Goal: Task Accomplishment & Management: Use online tool/utility

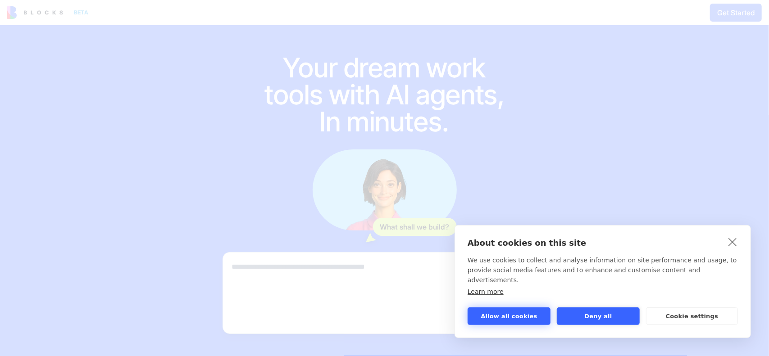
click at [516, 316] on button "Allow all cookies" at bounding box center [509, 317] width 83 height 18
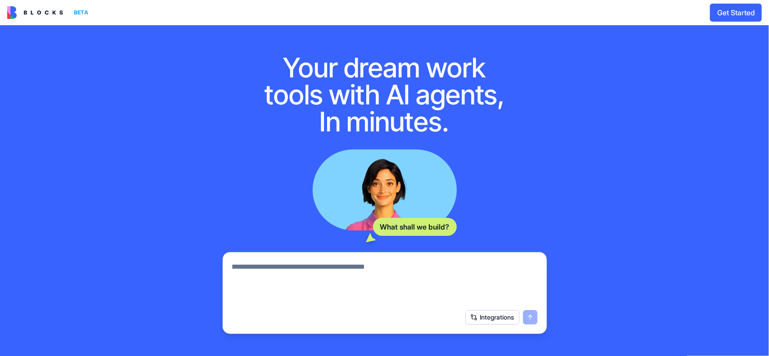
click at [744, 17] on button "Get Started" at bounding box center [736, 13] width 52 height 18
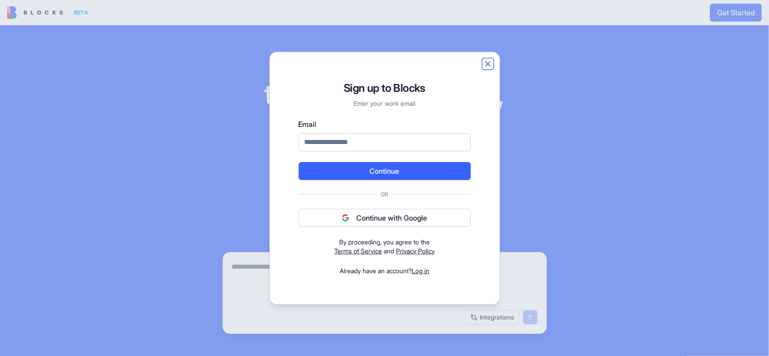
click at [490, 62] on button "Close" at bounding box center [488, 63] width 9 height 9
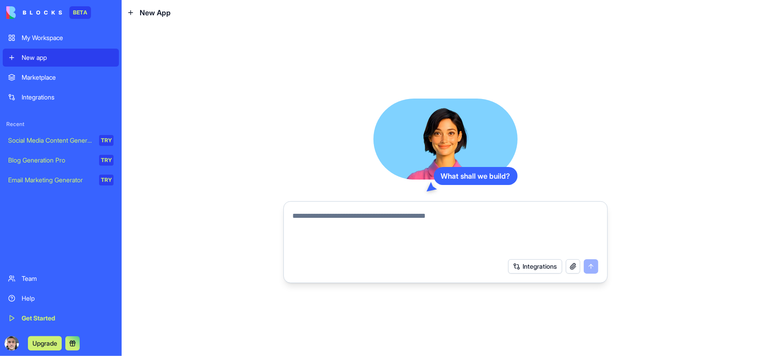
click at [40, 73] on div "Marketplace" at bounding box center [68, 77] width 92 height 9
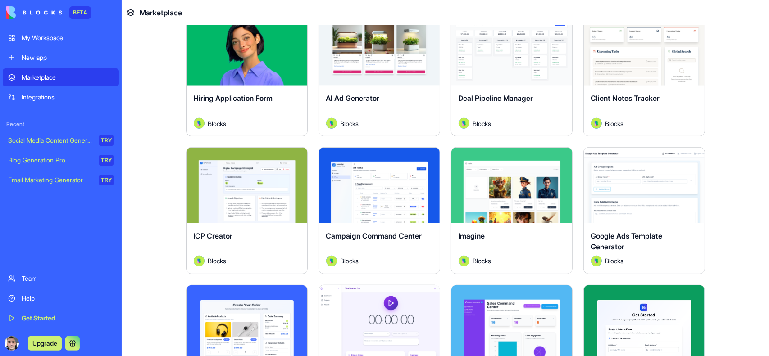
scroll to position [361, 0]
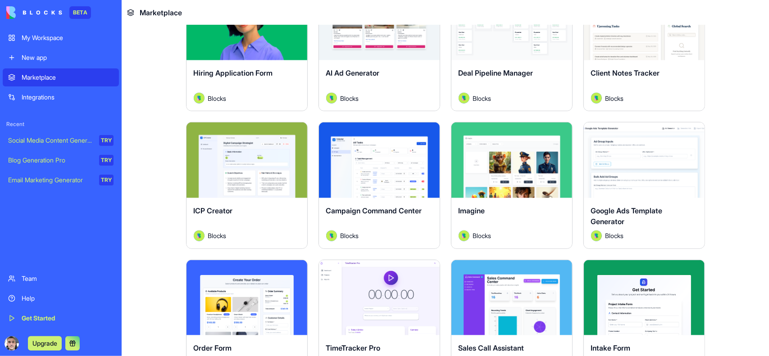
click at [374, 157] on button "Explore" at bounding box center [380, 160] width 68 height 18
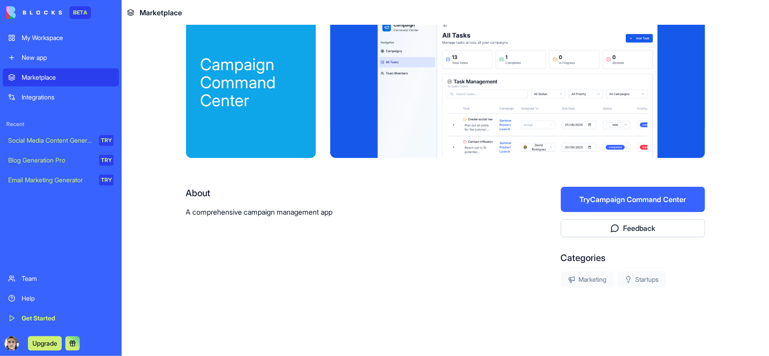
scroll to position [22, 0]
click at [577, 188] on button "Try Campaign Command Center" at bounding box center [633, 199] width 144 height 25
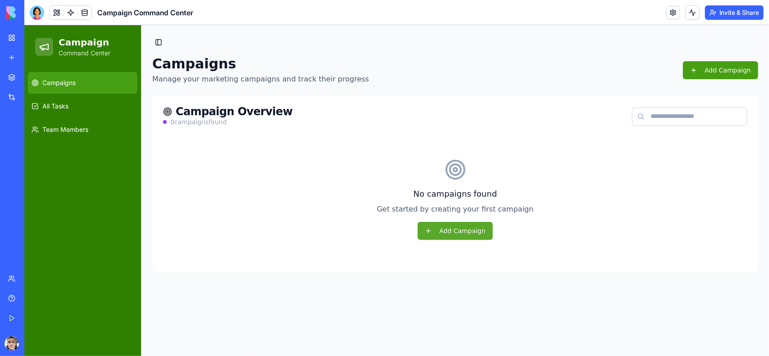
click at [462, 235] on button "Add Campaign" at bounding box center [454, 231] width 75 height 18
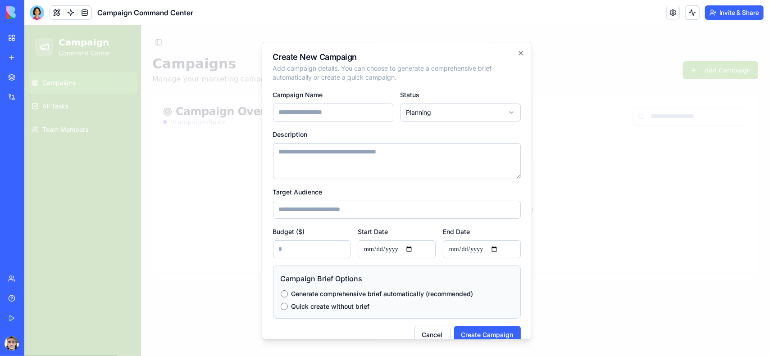
scroll to position [14, 0]
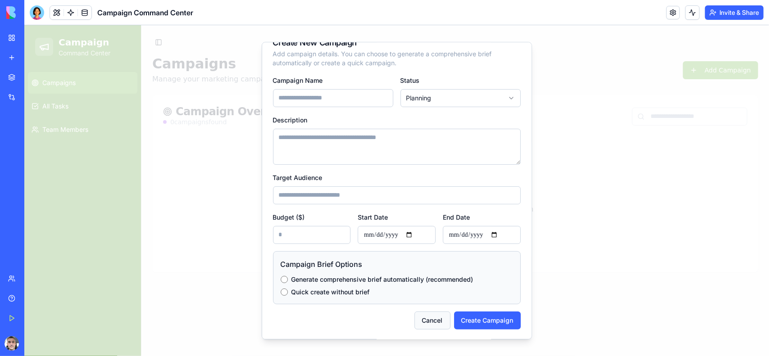
click at [417, 326] on button "Cancel" at bounding box center [432, 320] width 36 height 18
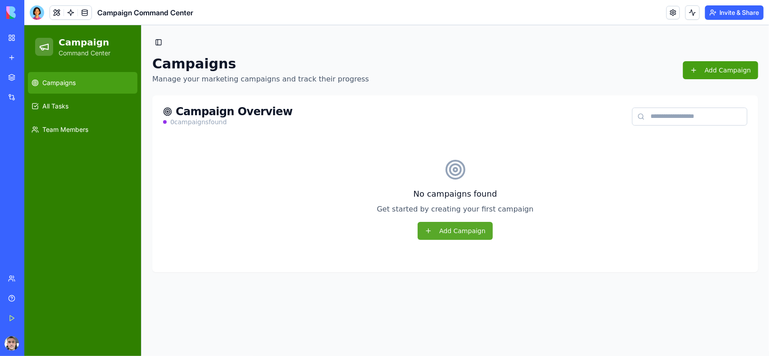
click at [448, 230] on button "Add Campaign" at bounding box center [454, 231] width 75 height 18
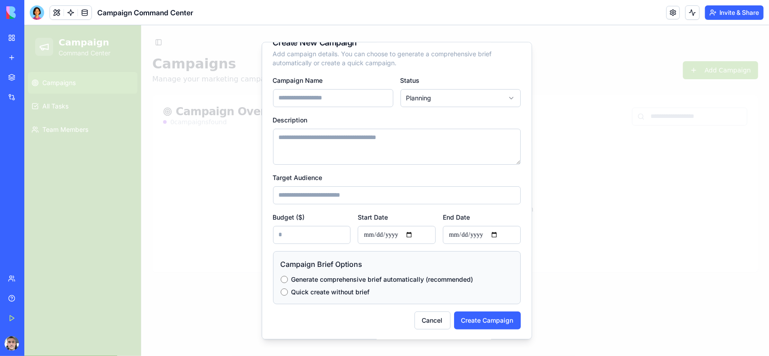
scroll to position [0, 0]
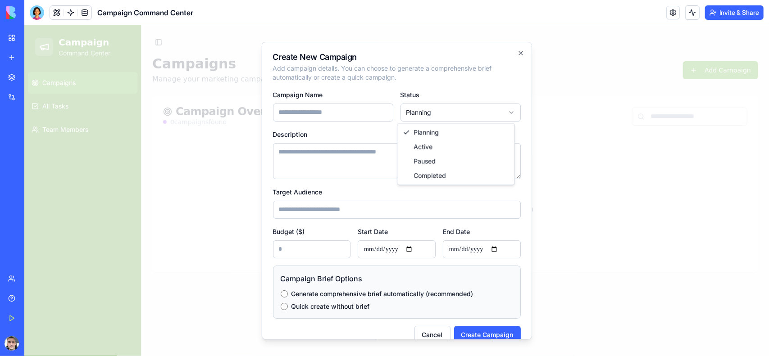
click at [415, 115] on body "Campaign Command Center Campaigns All Tasks Team Members Toggle Sidebar Campaig…" at bounding box center [396, 190] width 745 height 331
select select "******"
click at [333, 171] on textarea "Description" at bounding box center [397, 161] width 248 height 36
click at [312, 212] on input "Target Audience" at bounding box center [397, 210] width 248 height 18
click at [584, 144] on div at bounding box center [396, 190] width 745 height 331
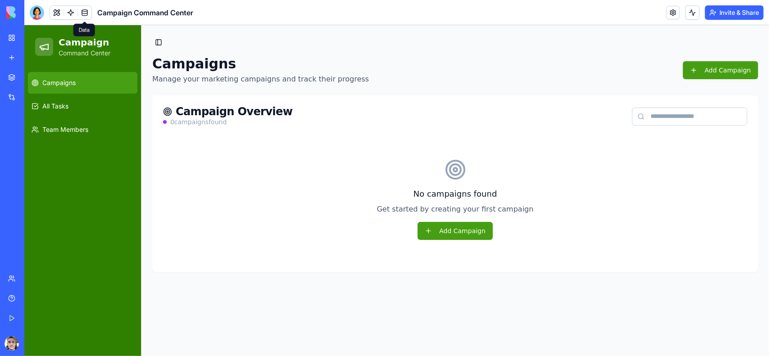
click at [83, 18] on link at bounding box center [85, 13] width 14 height 14
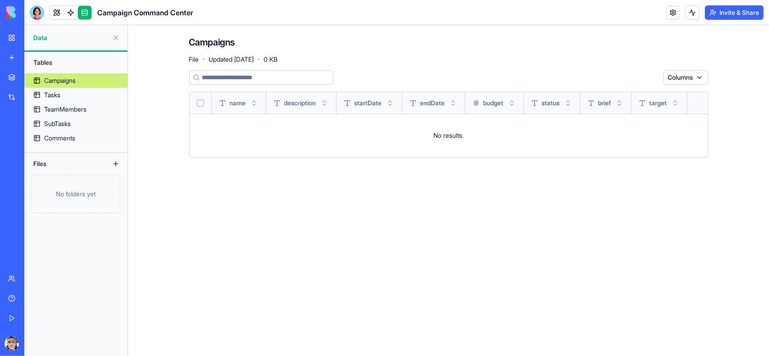
click at [116, 35] on button at bounding box center [116, 38] width 14 height 14
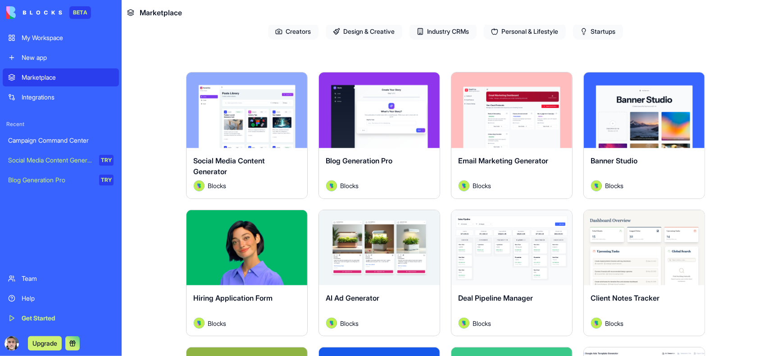
scroll to position [180, 0]
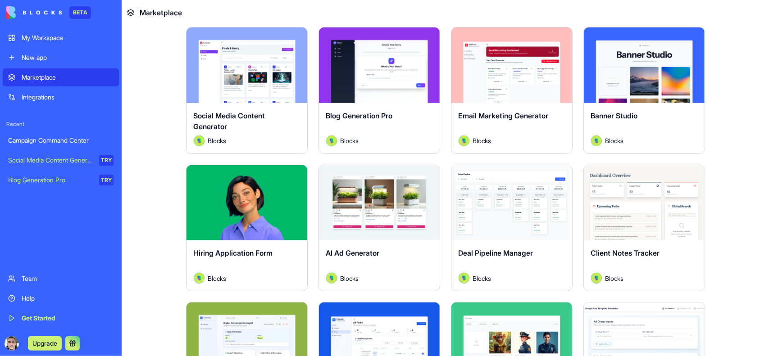
click at [379, 220] on div "Explore" at bounding box center [379, 203] width 121 height 76
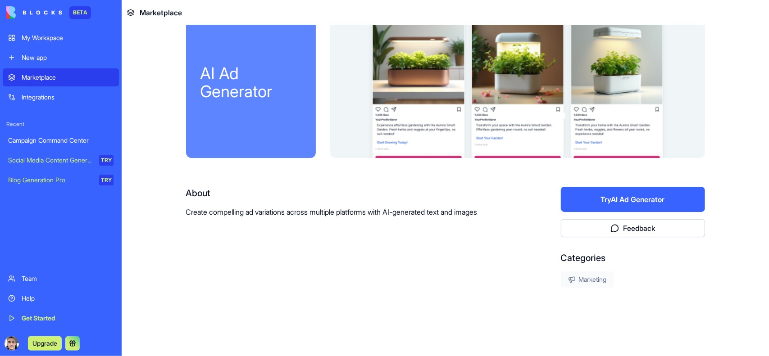
scroll to position [22, 0]
click at [381, 196] on div "About" at bounding box center [344, 193] width 317 height 13
click at [616, 198] on button "Try AI Ad Generator" at bounding box center [633, 199] width 144 height 25
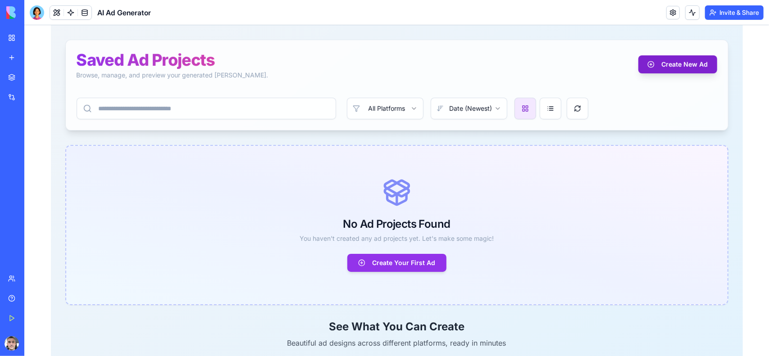
click at [658, 72] on button "Create New Ad" at bounding box center [677, 64] width 79 height 18
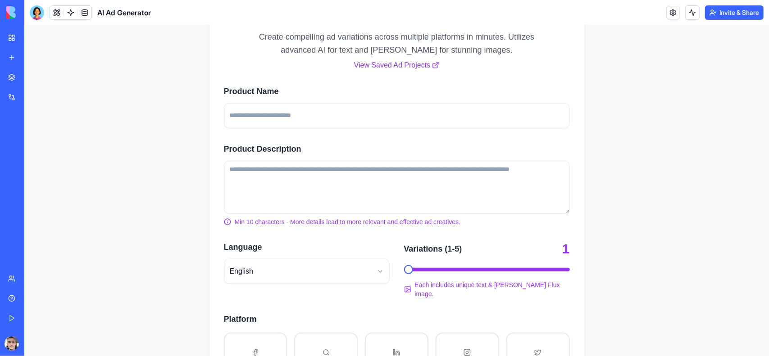
scroll to position [225, 0]
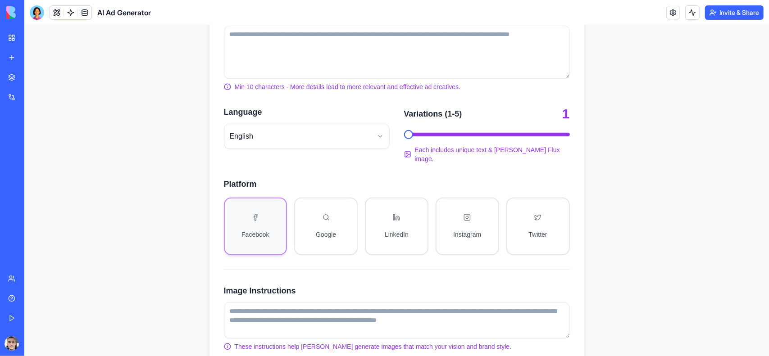
click at [269, 214] on button "Facebook" at bounding box center [256, 226] width 64 height 58
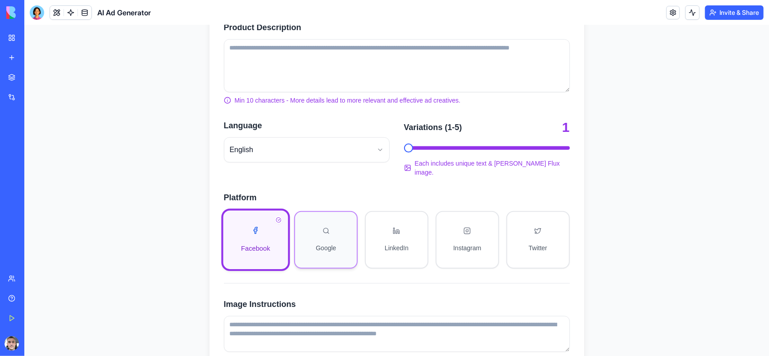
scroll to position [117, 0]
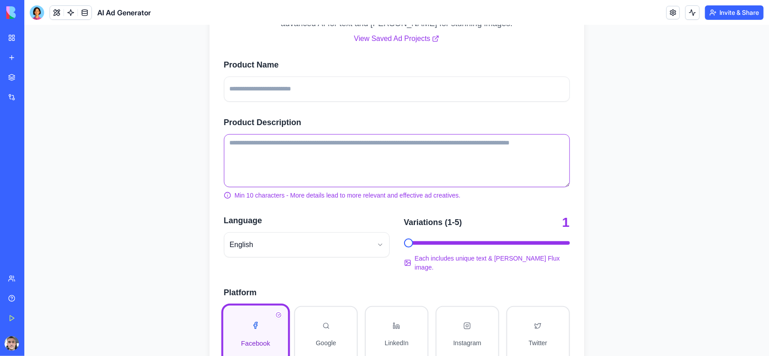
click at [326, 172] on textarea "Product Description" at bounding box center [397, 160] width 346 height 53
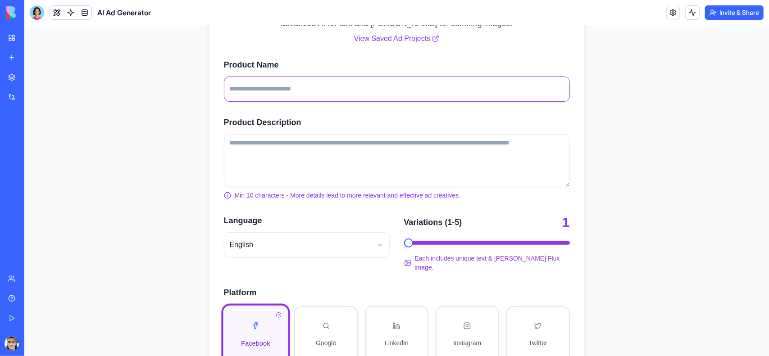
click at [271, 92] on input "Product Name" at bounding box center [397, 88] width 346 height 25
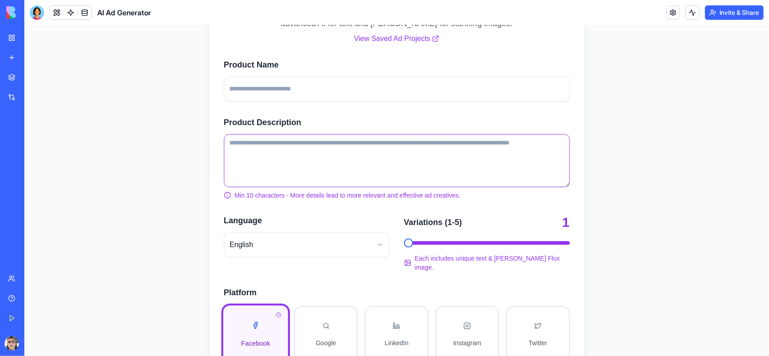
click at [364, 165] on textarea "Product Description" at bounding box center [397, 160] width 346 height 53
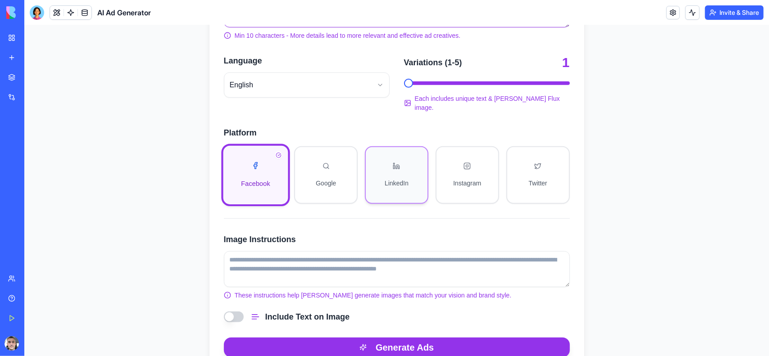
scroll to position [297, 0]
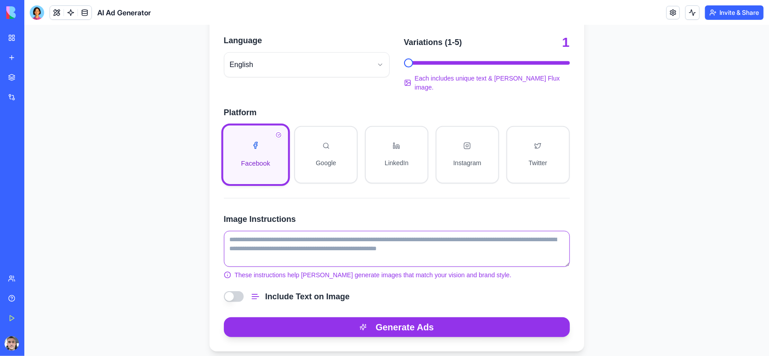
click at [280, 243] on textarea "Image Instructions" at bounding box center [397, 249] width 346 height 36
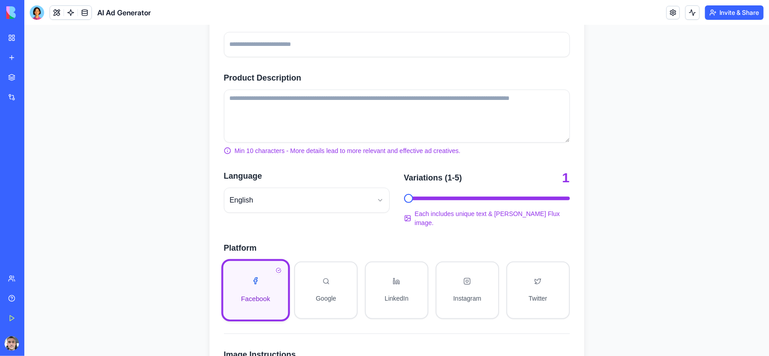
scroll to position [27, 0]
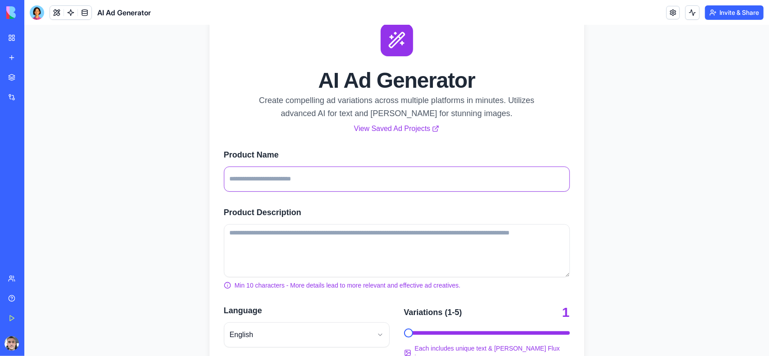
click at [348, 182] on input "Product Name" at bounding box center [397, 178] width 346 height 25
type input "**********"
paste textarea "**********"
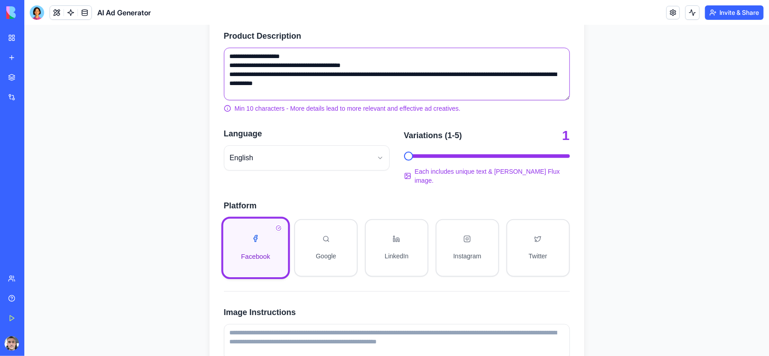
scroll to position [207, 0]
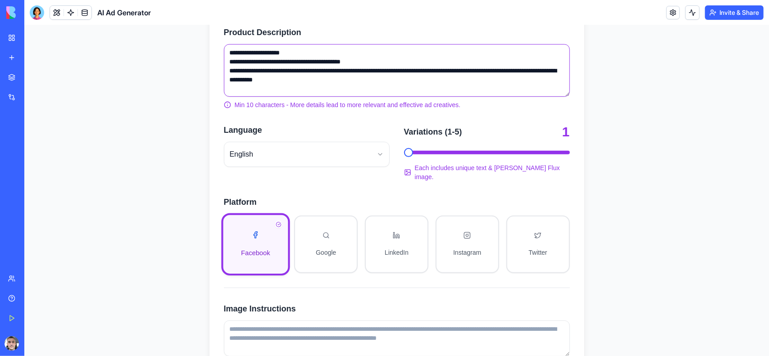
type textarea "**********"
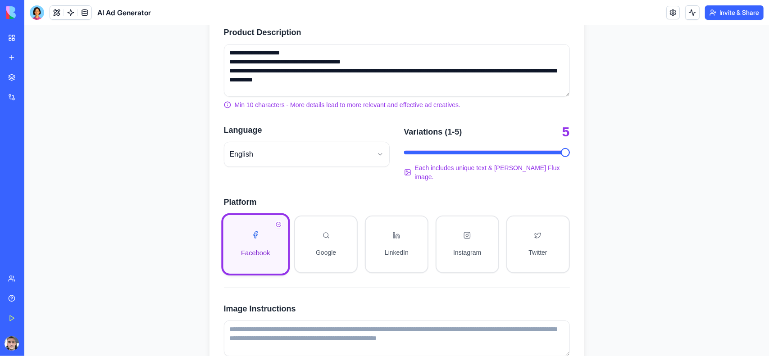
click at [570, 148] on span "Number of variations: 5" at bounding box center [565, 152] width 9 height 9
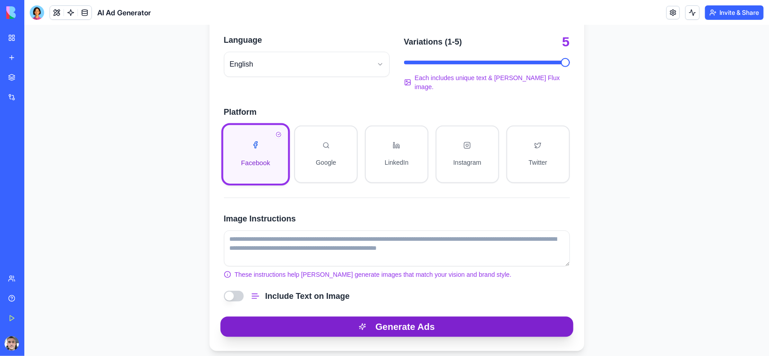
click at [388, 316] on button "Generate Ads" at bounding box center [396, 326] width 353 height 20
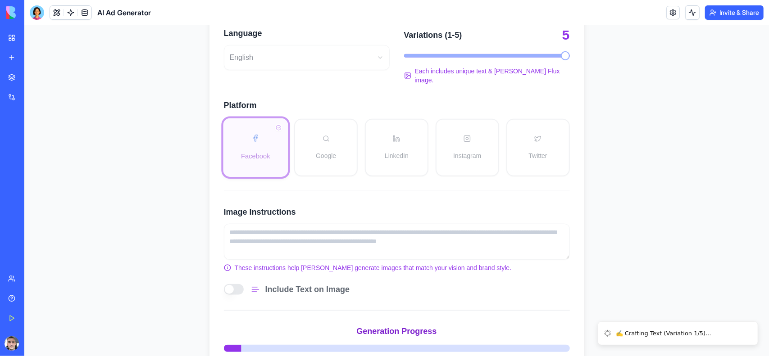
scroll to position [371, 0]
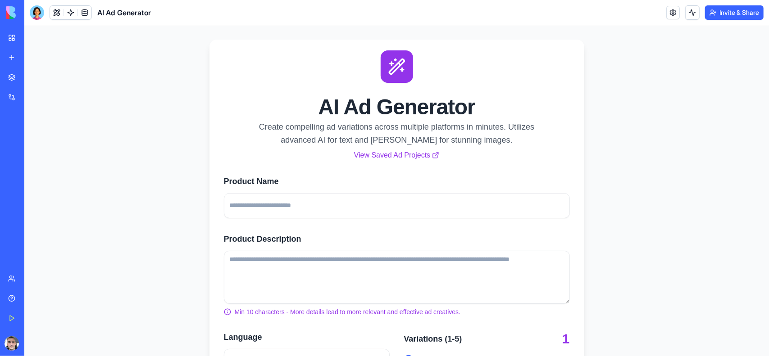
scroll to position [297, 0]
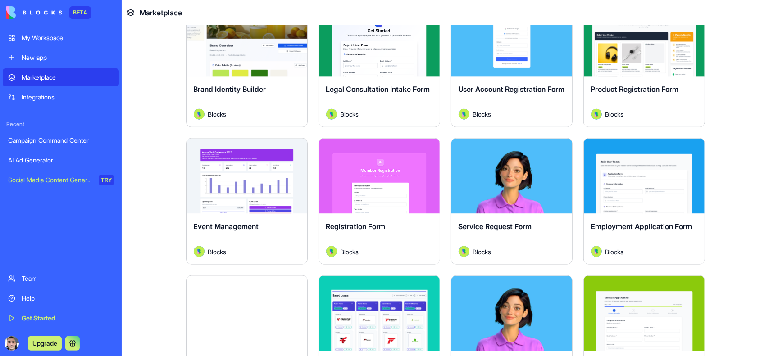
scroll to position [766, 0]
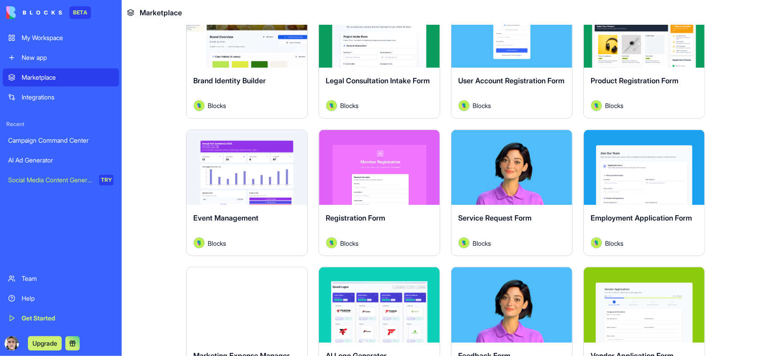
click at [276, 176] on div "Explore" at bounding box center [247, 168] width 121 height 76
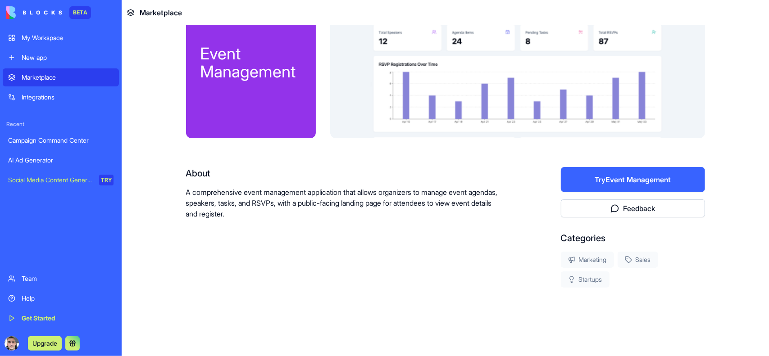
click at [267, 167] on div "Event Management About A comprehensive event management application that allows…" at bounding box center [445, 170] width 519 height 352
click at [679, 184] on button "Try Event Management" at bounding box center [633, 180] width 144 height 25
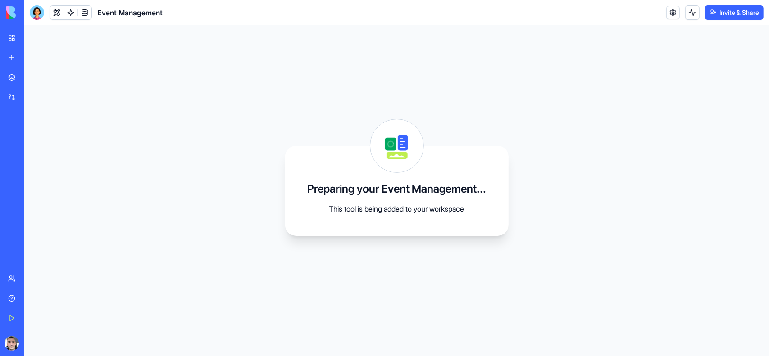
click at [9, 36] on link "My Workspace" at bounding box center [21, 38] width 36 height 18
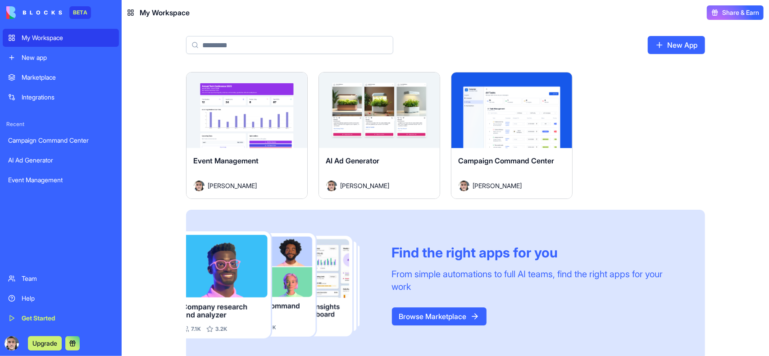
click at [36, 73] on div "Marketplace" at bounding box center [68, 77] width 92 height 9
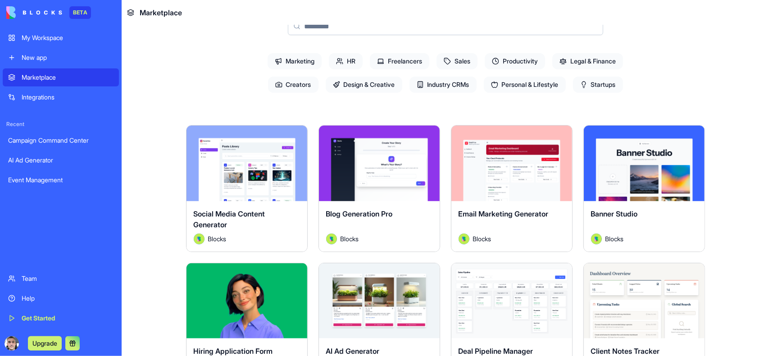
scroll to position [90, 0]
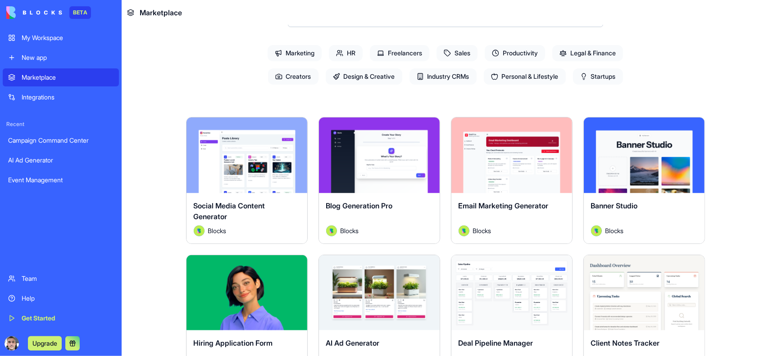
click at [285, 52] on span "Marketing" at bounding box center [295, 53] width 54 height 16
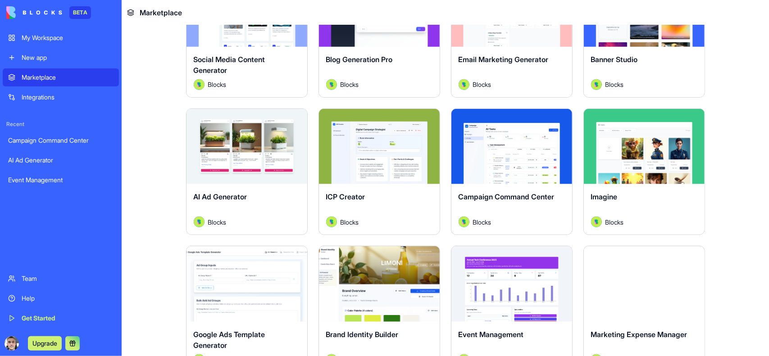
scroll to position [0, 0]
